Goal: Navigation & Orientation: Find specific page/section

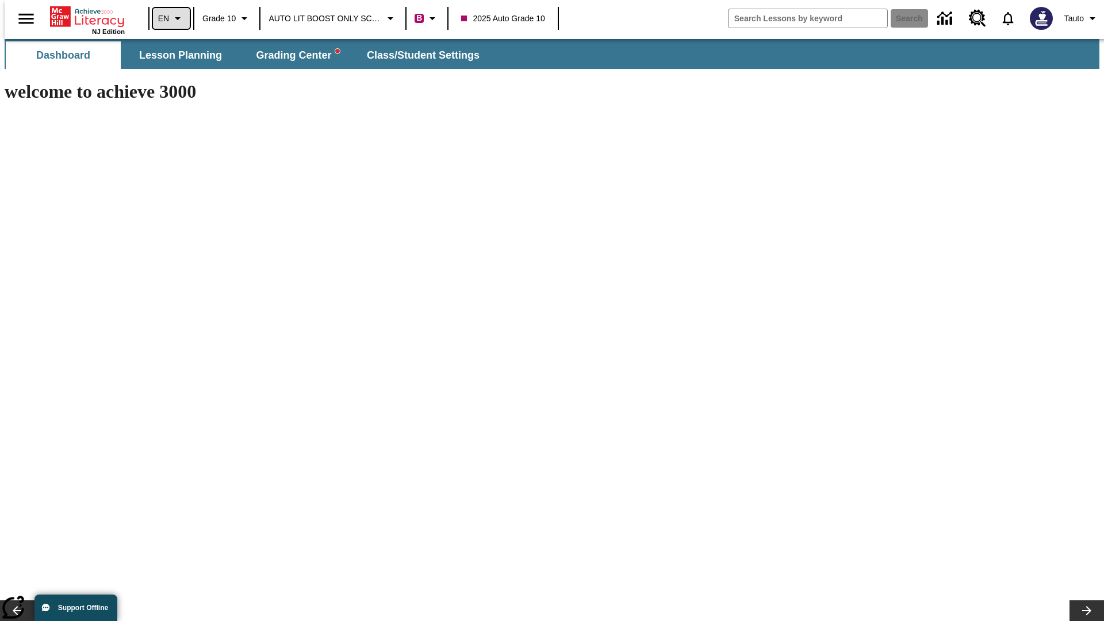
click at [171, 18] on icon "Language: EN, Select a language" at bounding box center [178, 19] width 14 height 14
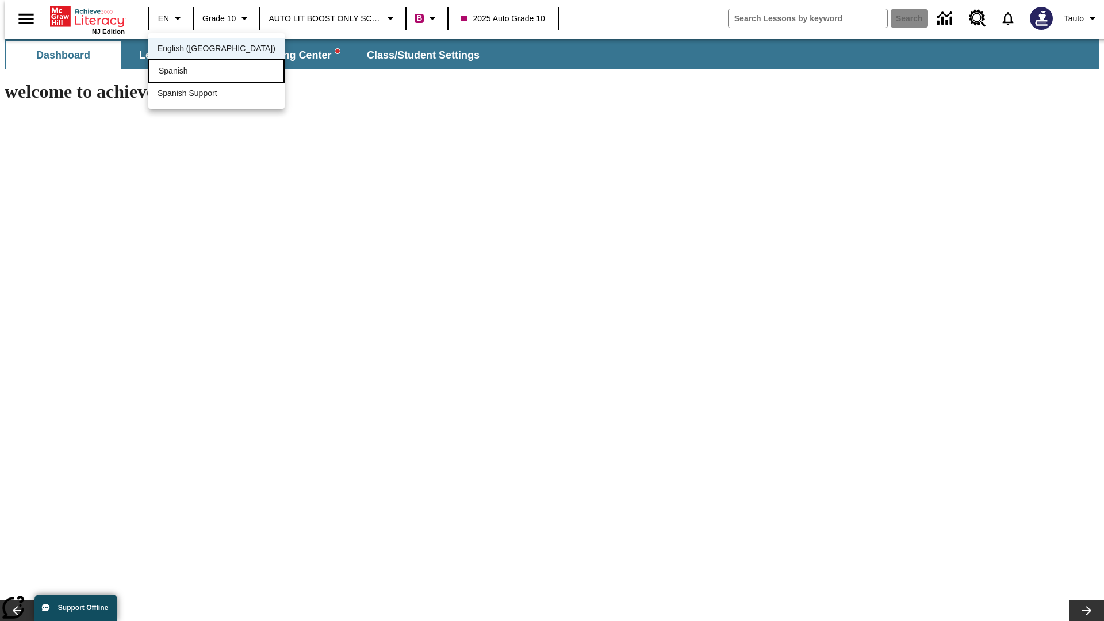
click at [192, 72] on div "Spanish" at bounding box center [216, 71] width 136 height 24
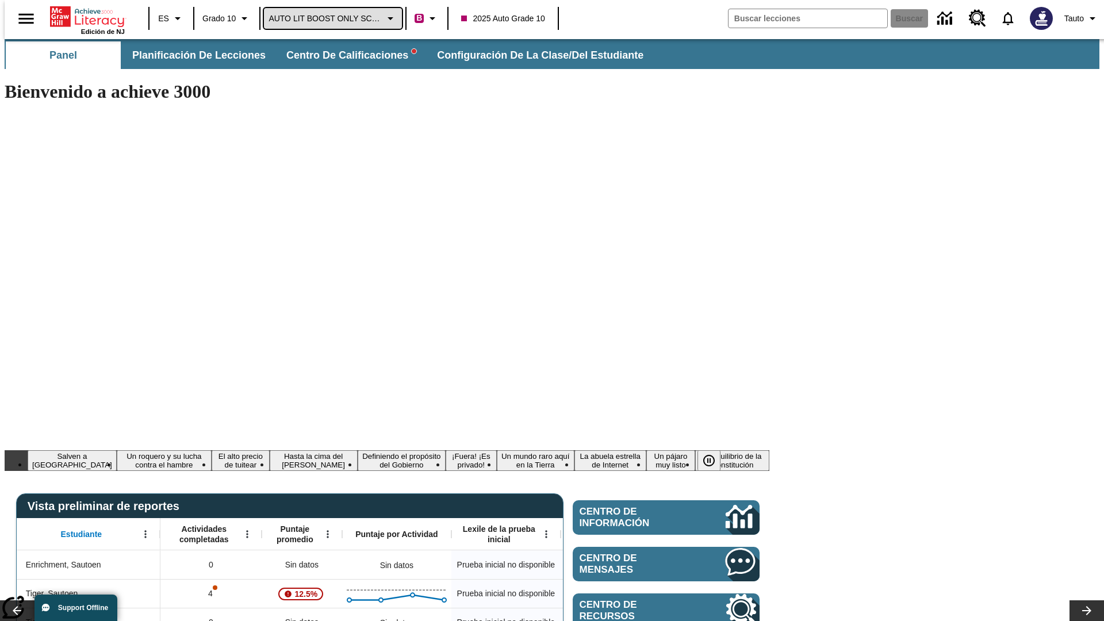
click at [330, 18] on span "AUTO LIT BOOST ONLY SCHOOL" at bounding box center [325, 19] width 113 height 12
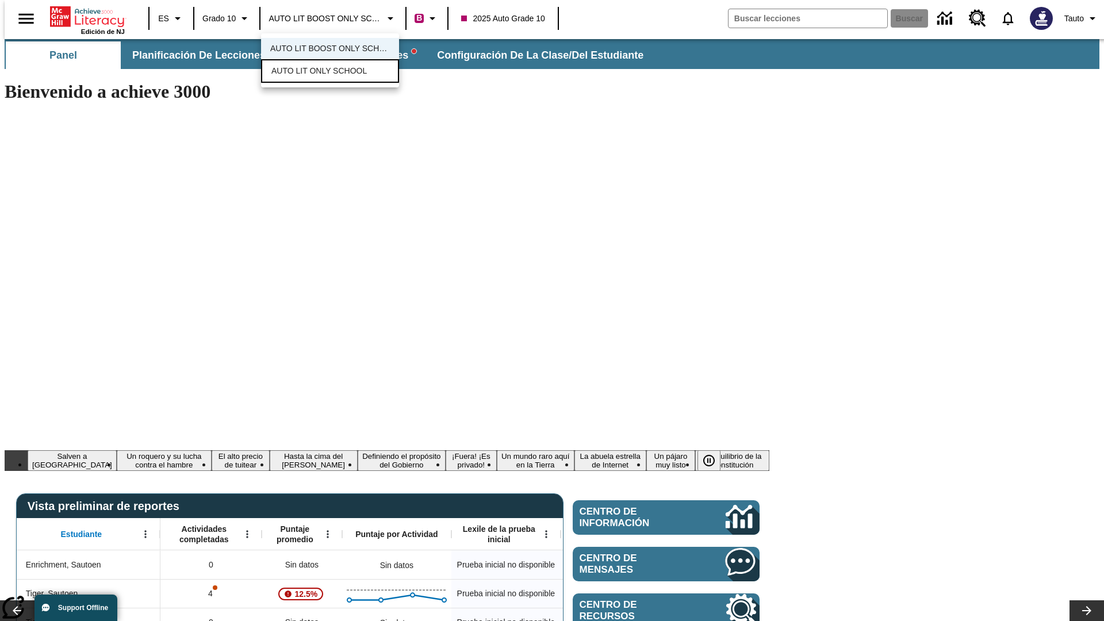
click at [317, 72] on span "AUTO LIT ONLY SCHOOL" at bounding box center [318, 71] width 95 height 12
